Goal: Task Accomplishment & Management: Manage account settings

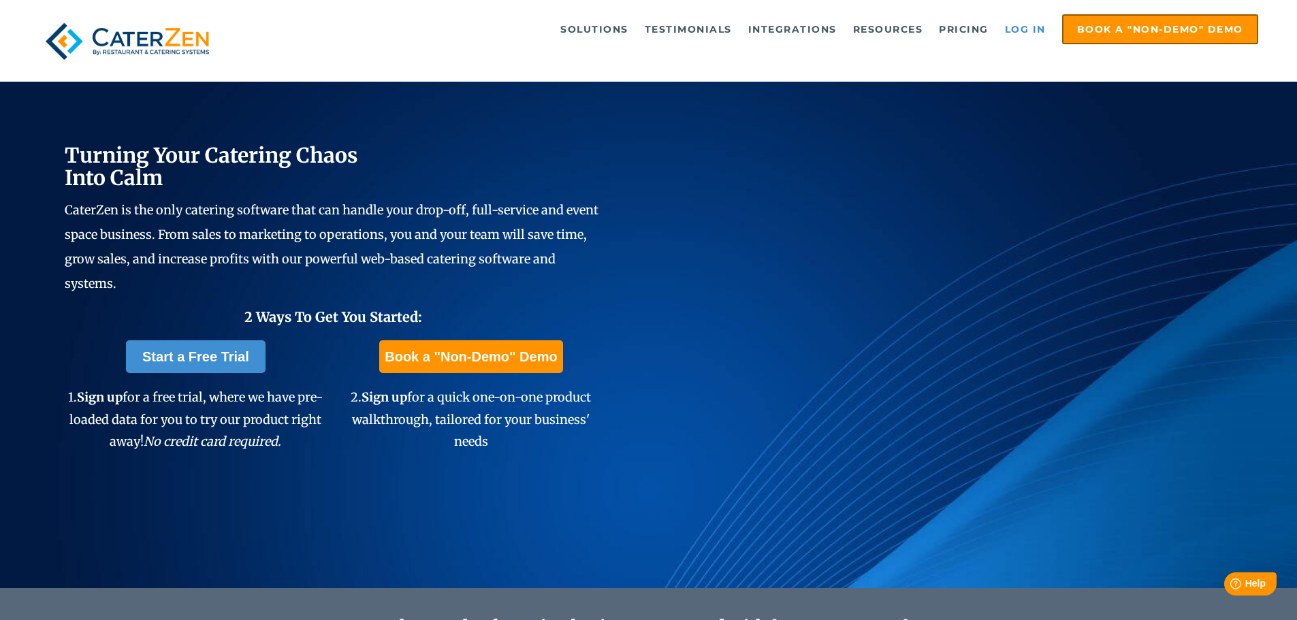
click at [1028, 27] on link "Log in" at bounding box center [1025, 29] width 54 height 27
click at [1025, 44] on ul "Solutions Catering CRM Catering Sales Catering Management Catering Marketing Ca…" at bounding box center [752, 29] width 1011 height 30
click at [1030, 26] on link "Log in" at bounding box center [1025, 29] width 54 height 27
click at [1028, 35] on link "Log in" at bounding box center [1025, 29] width 54 height 27
